Goal: Navigation & Orientation: Go to known website

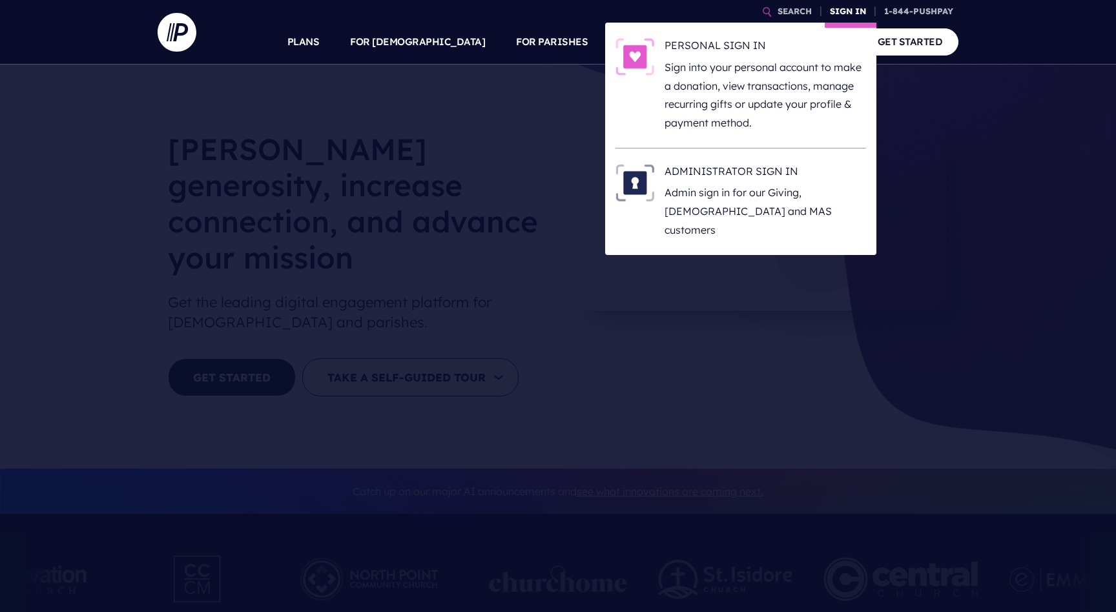
click at [856, 11] on link "SIGN IN" at bounding box center [848, 11] width 46 height 23
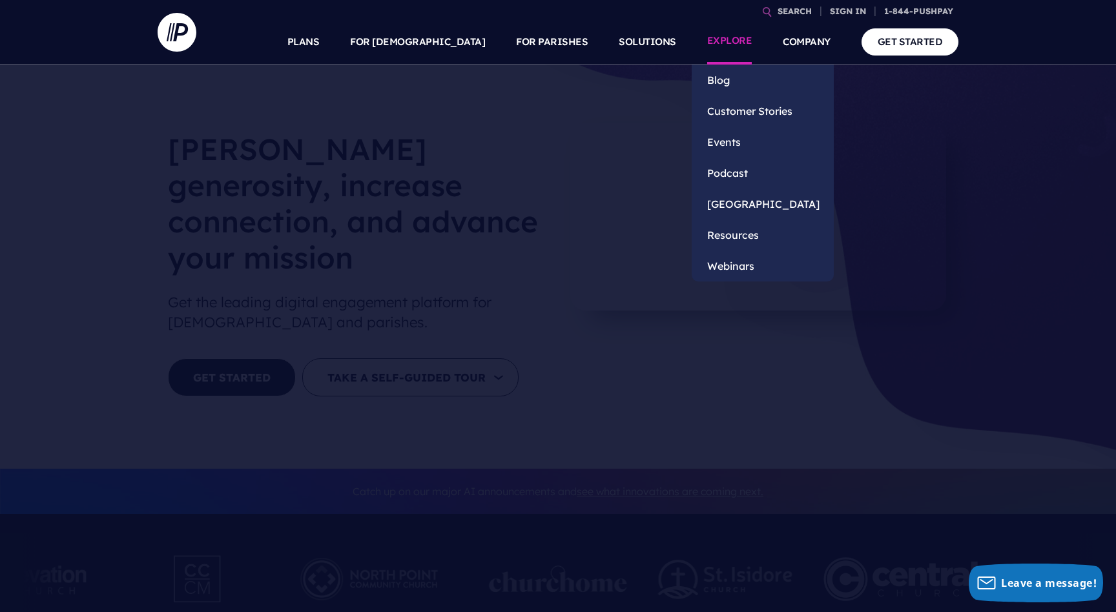
click at [751, 36] on link "EXPLORE" at bounding box center [729, 41] width 45 height 45
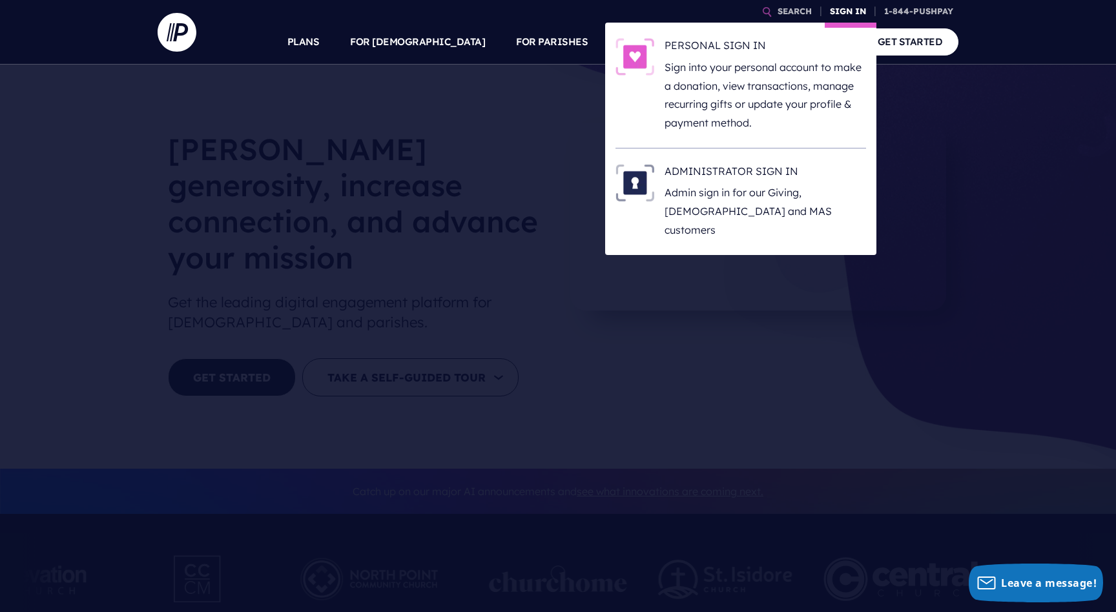
click at [853, 14] on link "SIGN IN" at bounding box center [848, 11] width 46 height 23
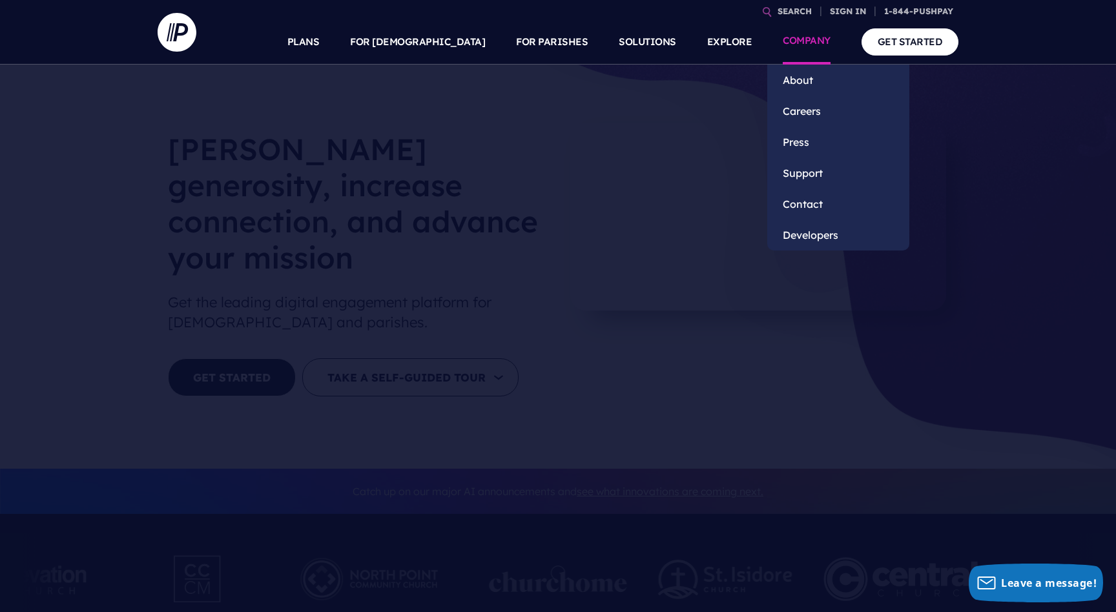
click at [772, 60] on li "COMPANY About Careers Press" at bounding box center [806, 41] width 79 height 45
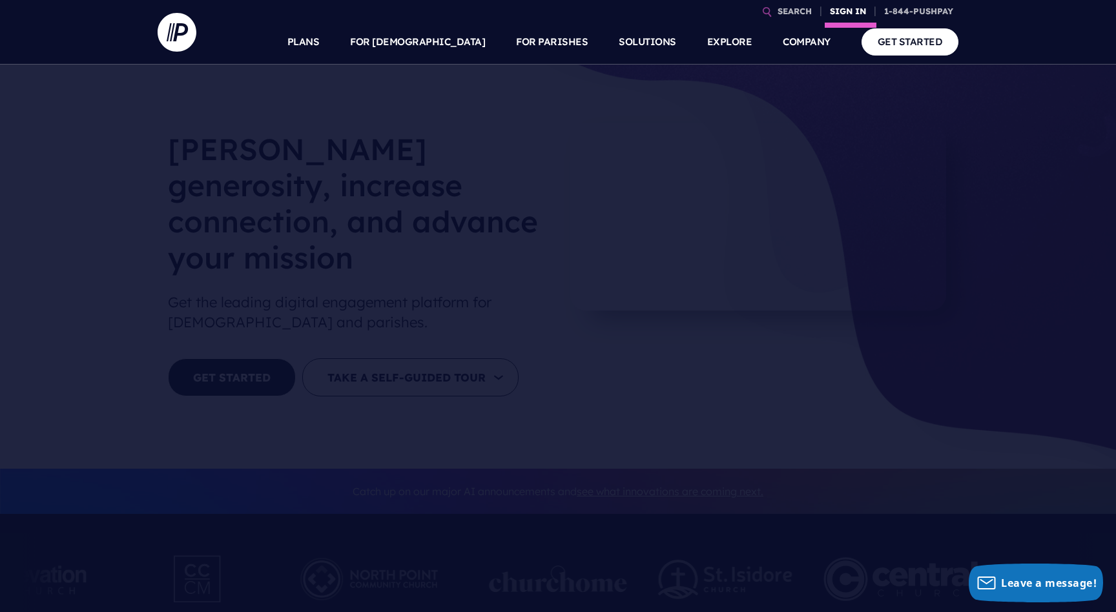
click at [861, 8] on link "SIGN IN" at bounding box center [848, 11] width 46 height 23
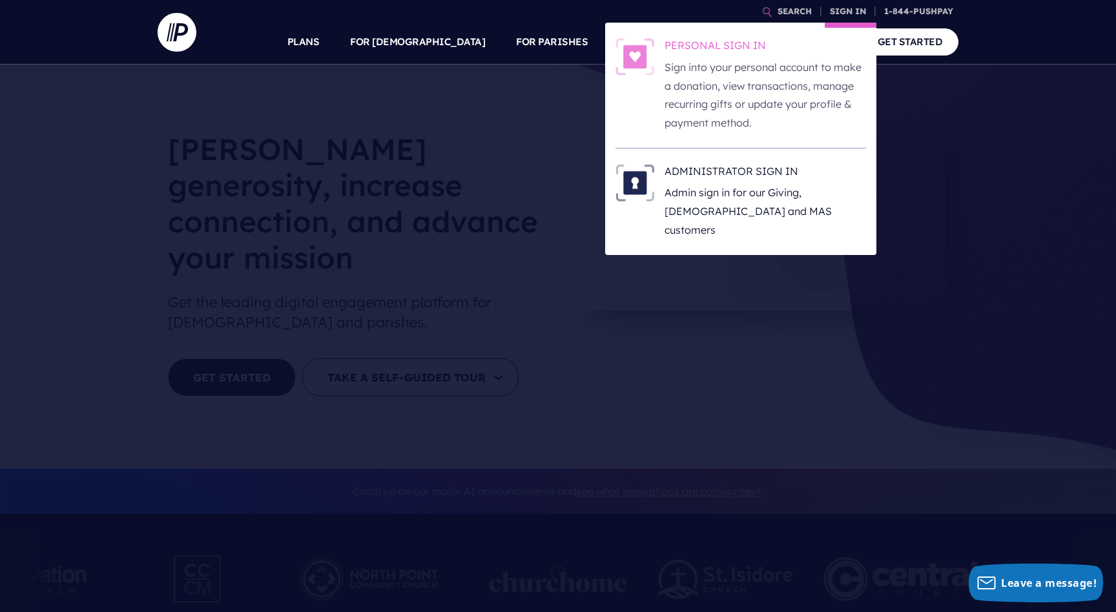
click at [748, 54] on h6 "PERSONAL SIGN IN" at bounding box center [764, 47] width 201 height 19
